Goal: Information Seeking & Learning: Learn about a topic

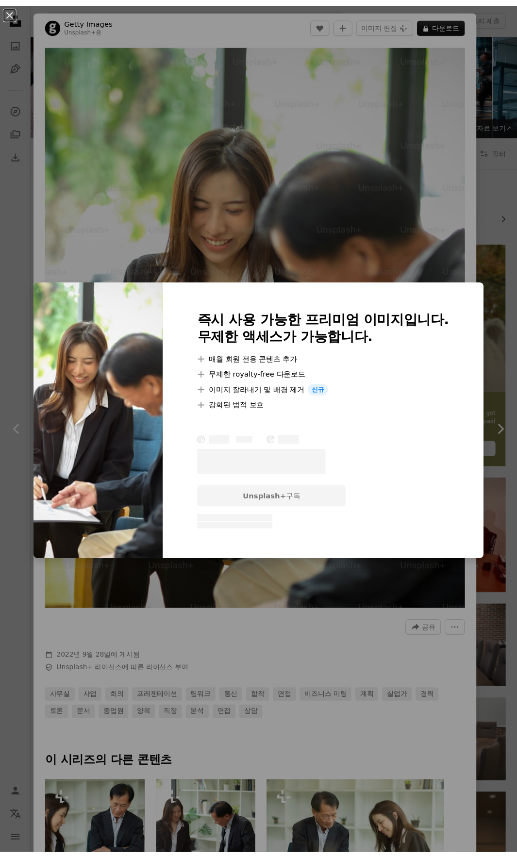
scroll to position [9808, 0]
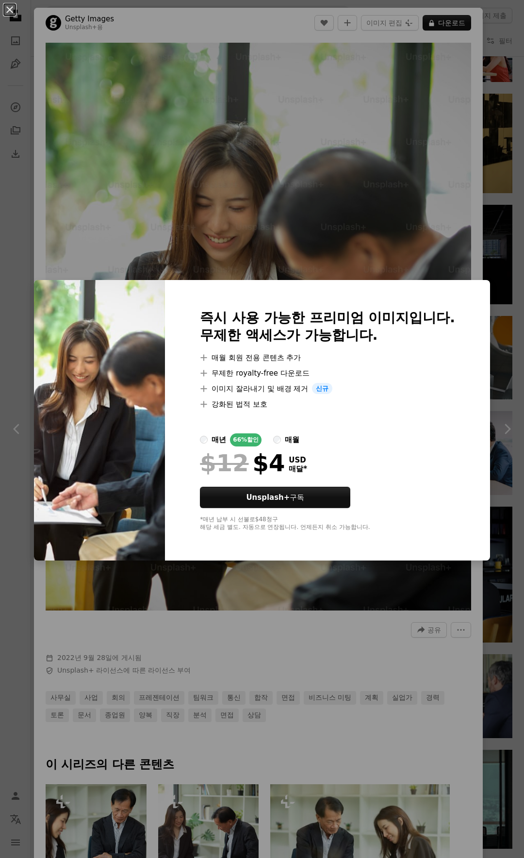
click at [492, 231] on div "An X shape 즉시 사용 가능한 프리미엄 이미지입니다. 무제한 액세스가 가능합니다. A plus sign 매월 회원 전용 콘텐츠 추가 A…" at bounding box center [262, 429] width 524 height 858
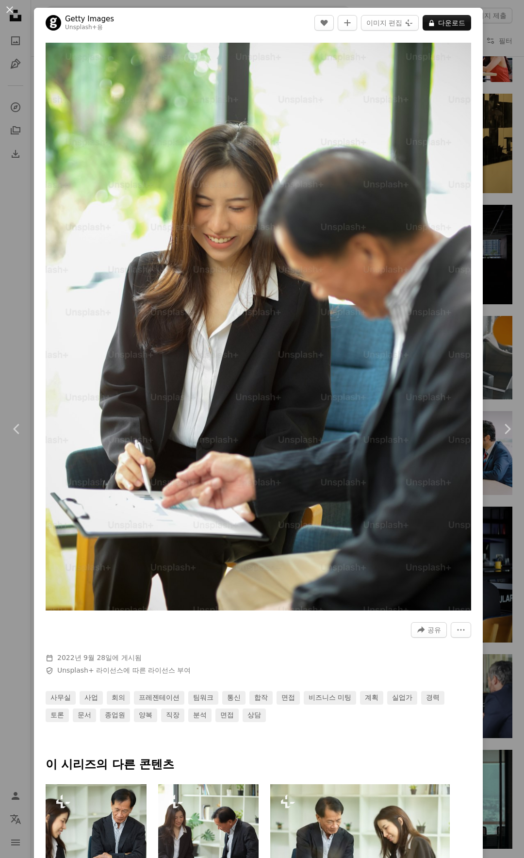
click at [492, 231] on div "An X shape Chevron left Chevron right Getty Images Unsplash+ 용 A heart A plus s…" at bounding box center [262, 429] width 524 height 858
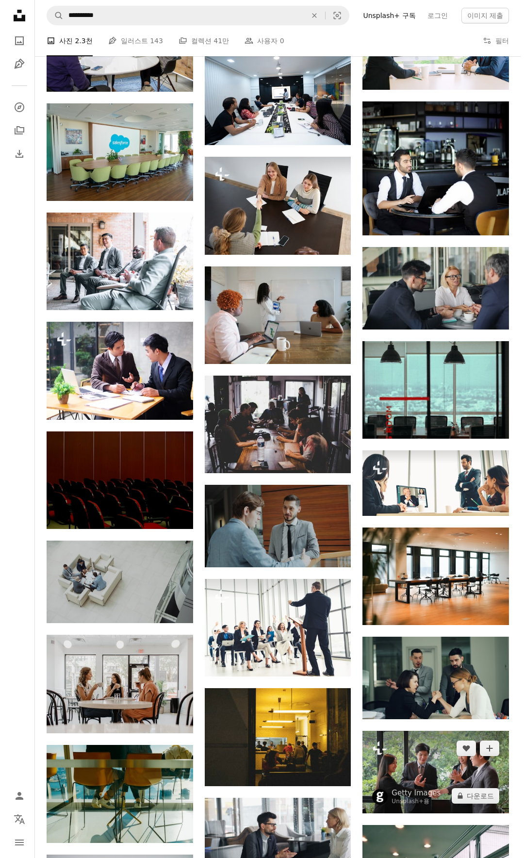
scroll to position [9812, 0]
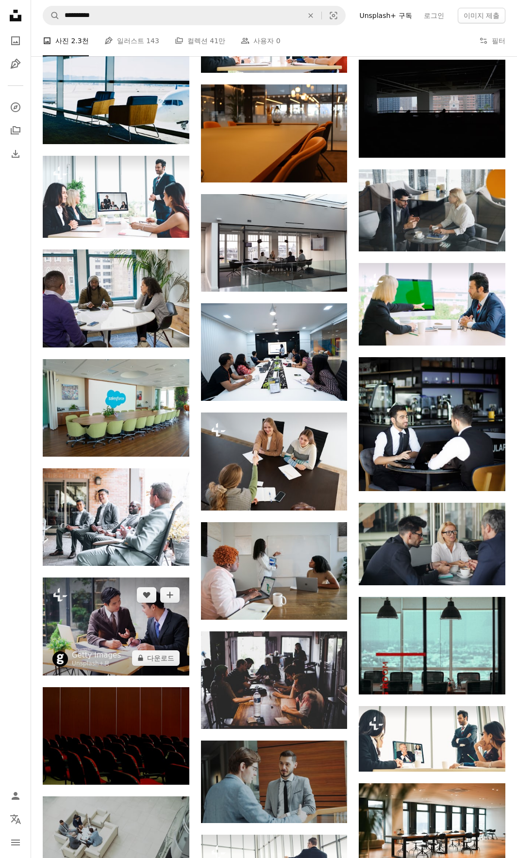
click at [142, 632] on img at bounding box center [116, 627] width 147 height 98
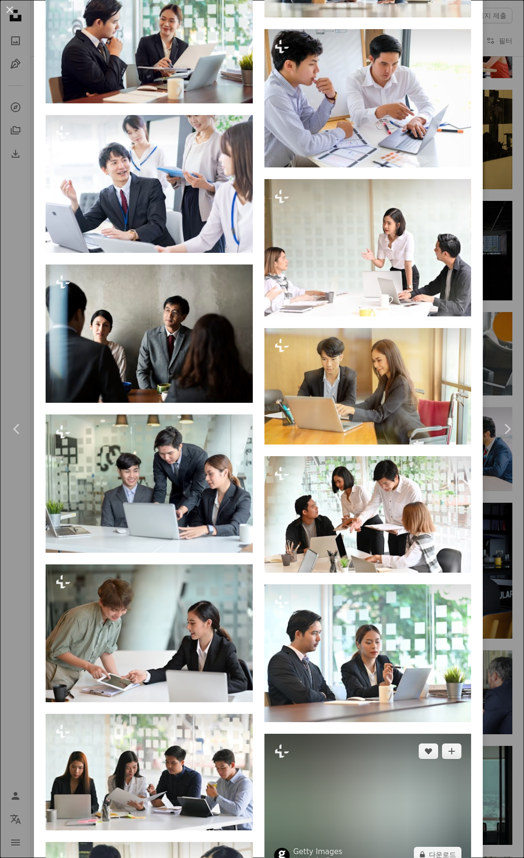
scroll to position [7147, 0]
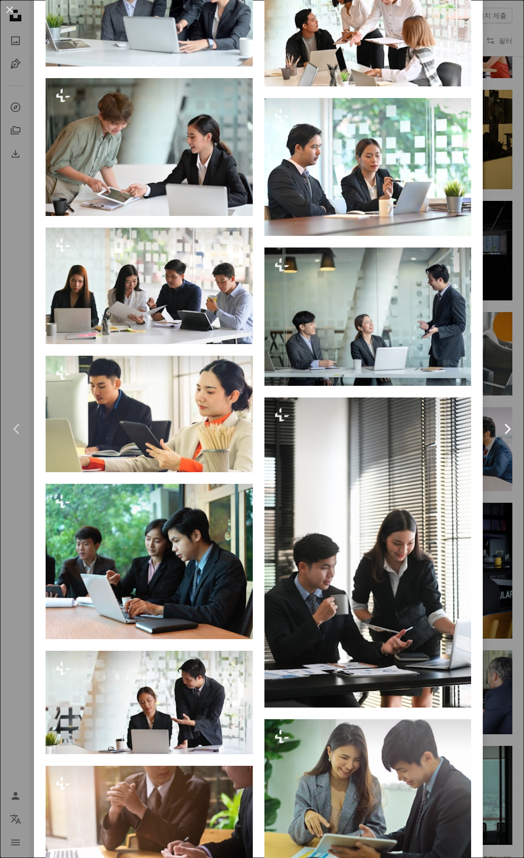
click at [490, 468] on link "Chevron right" at bounding box center [507, 428] width 34 height 93
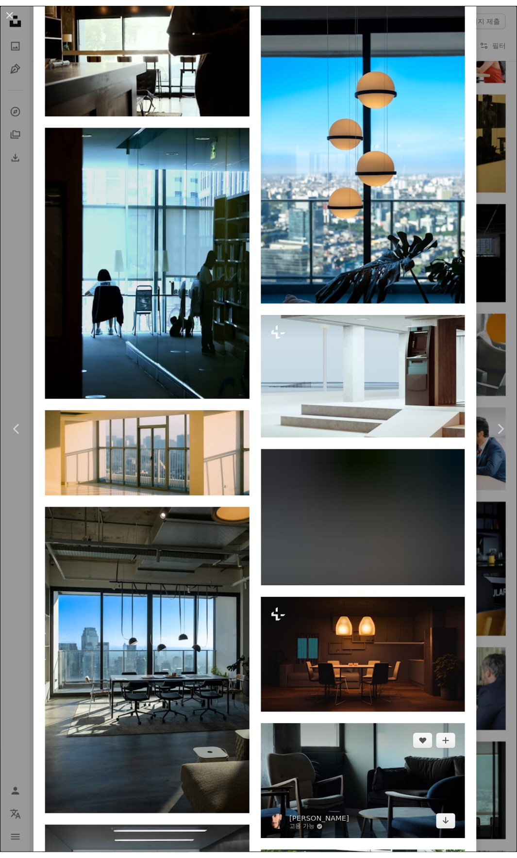
scroll to position [12998, 0]
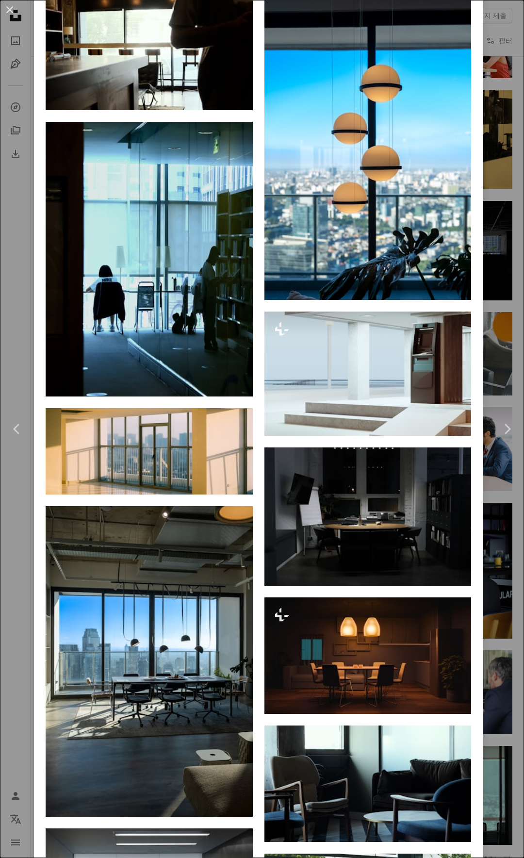
click at [484, 366] on div "An X shape Chevron left Chevron right [PERSON_NAME] 고용 가능 A checkmark inside of…" at bounding box center [262, 429] width 524 height 858
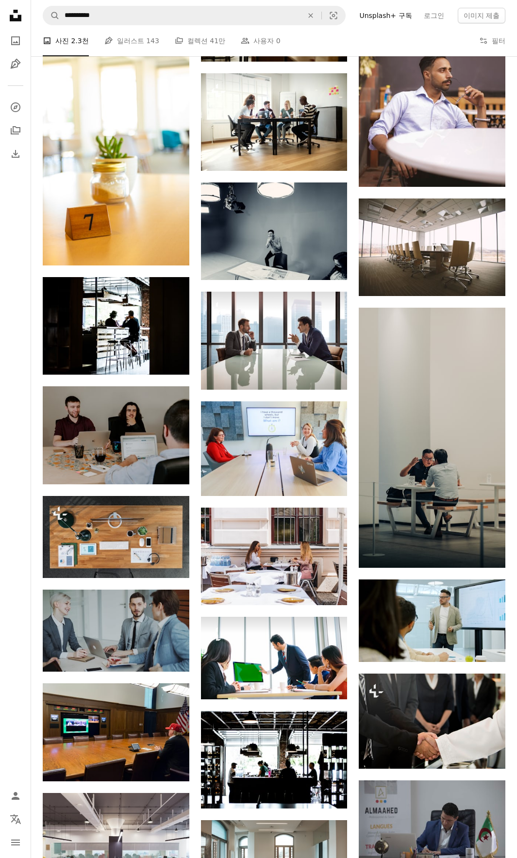
scroll to position [26353, 0]
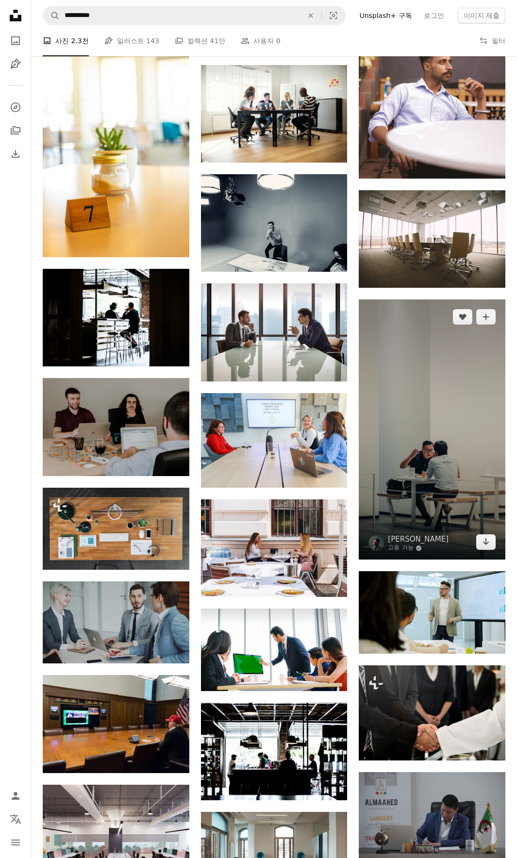
click at [439, 461] on img at bounding box center [432, 429] width 147 height 260
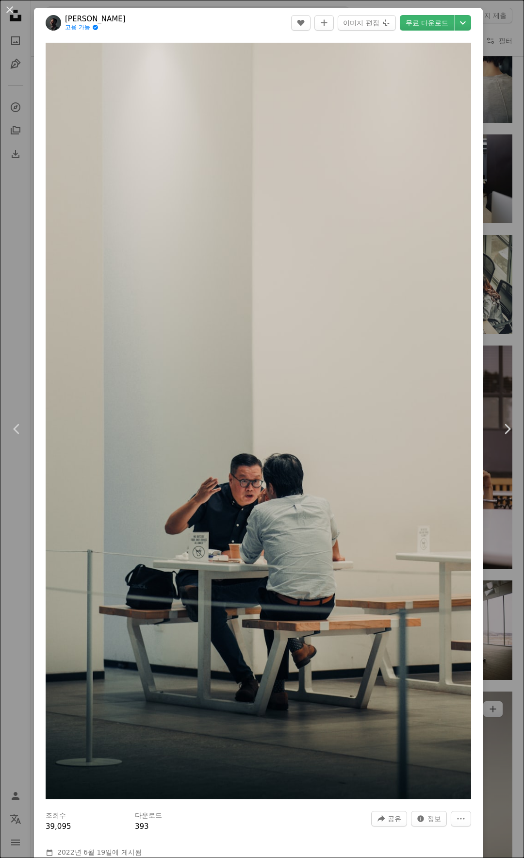
click at [499, 332] on div "An X shape Chevron left Chevron right [PERSON_NAME] Firmansyah 고용 가능 A checkmar…" at bounding box center [262, 429] width 524 height 858
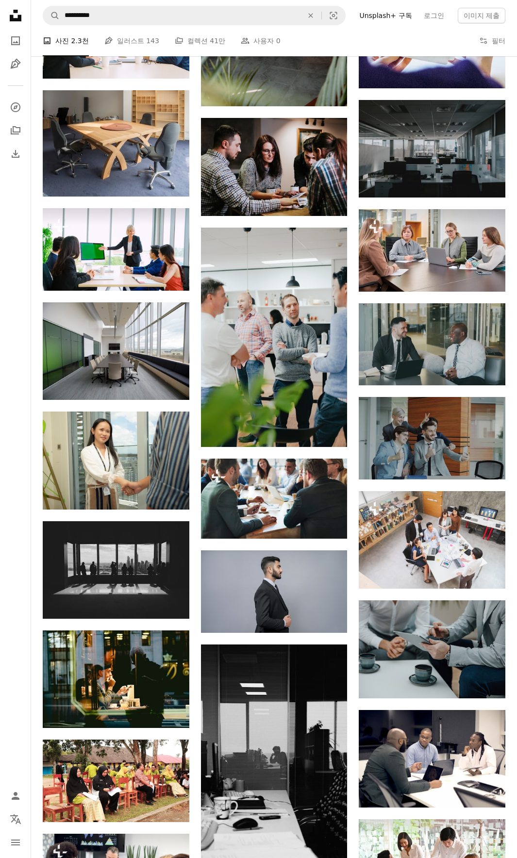
scroll to position [30299, 0]
